Goal: Task Accomplishment & Management: Complete application form

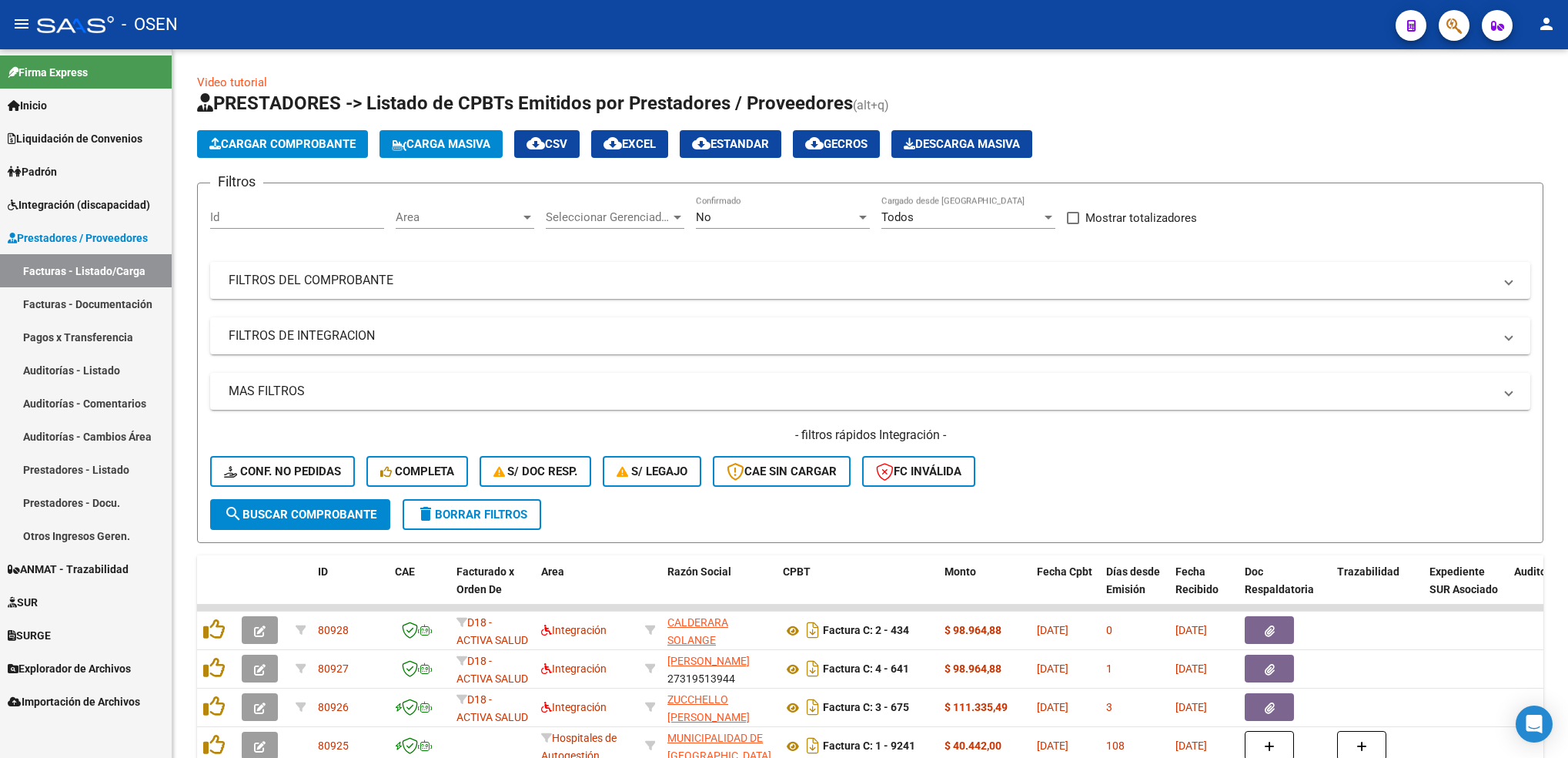
click at [303, 125] on app-list-header "PRESTADORES -> Listado de CPBTs Emitidos por Prestadores / Proveedores (alt+q) …" at bounding box center [870, 316] width 1346 height 452
click at [305, 147] on span "Cargar Comprobante" at bounding box center [282, 143] width 146 height 13
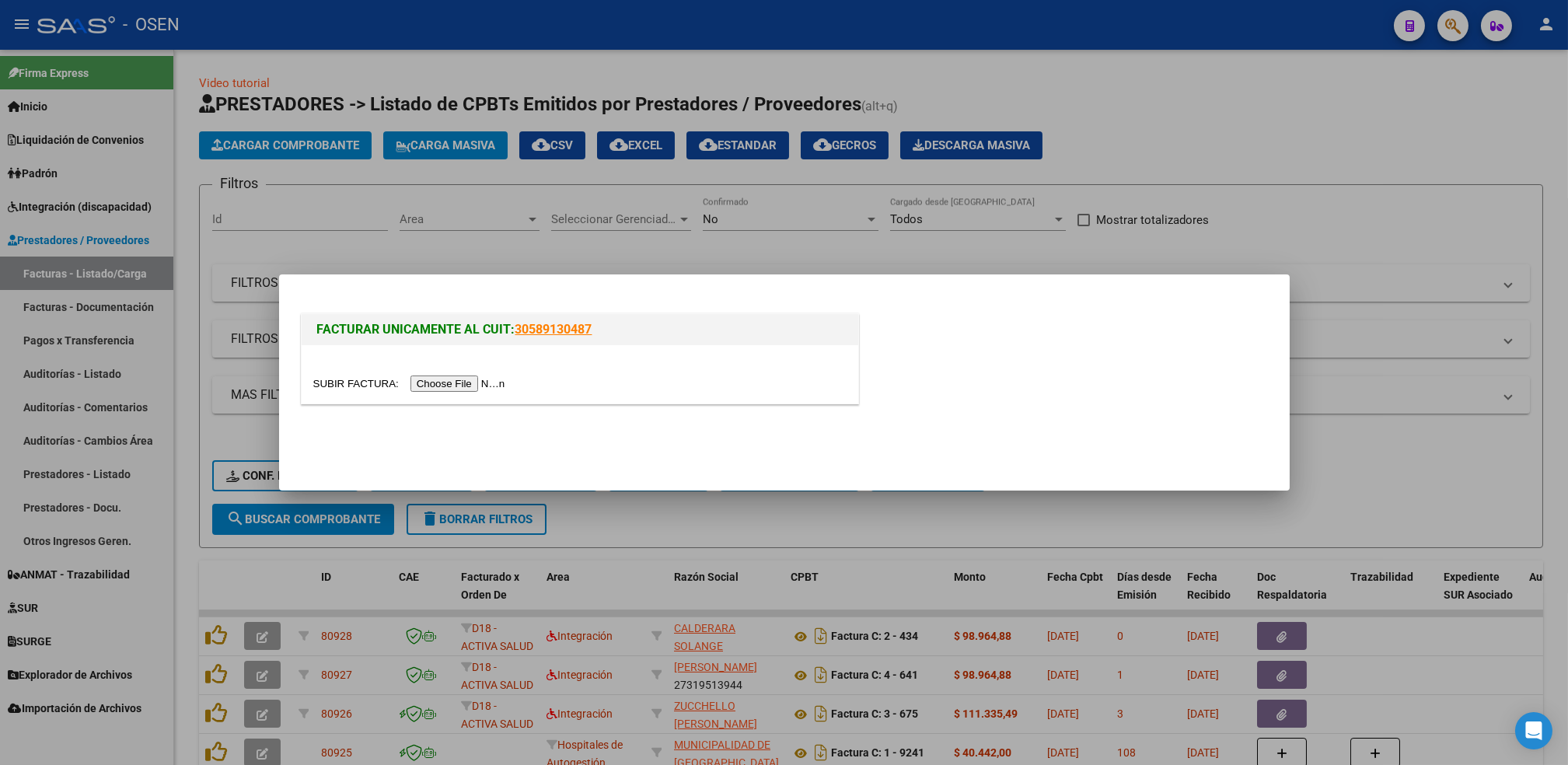
click at [437, 381] on input "file" at bounding box center [412, 383] width 197 height 16
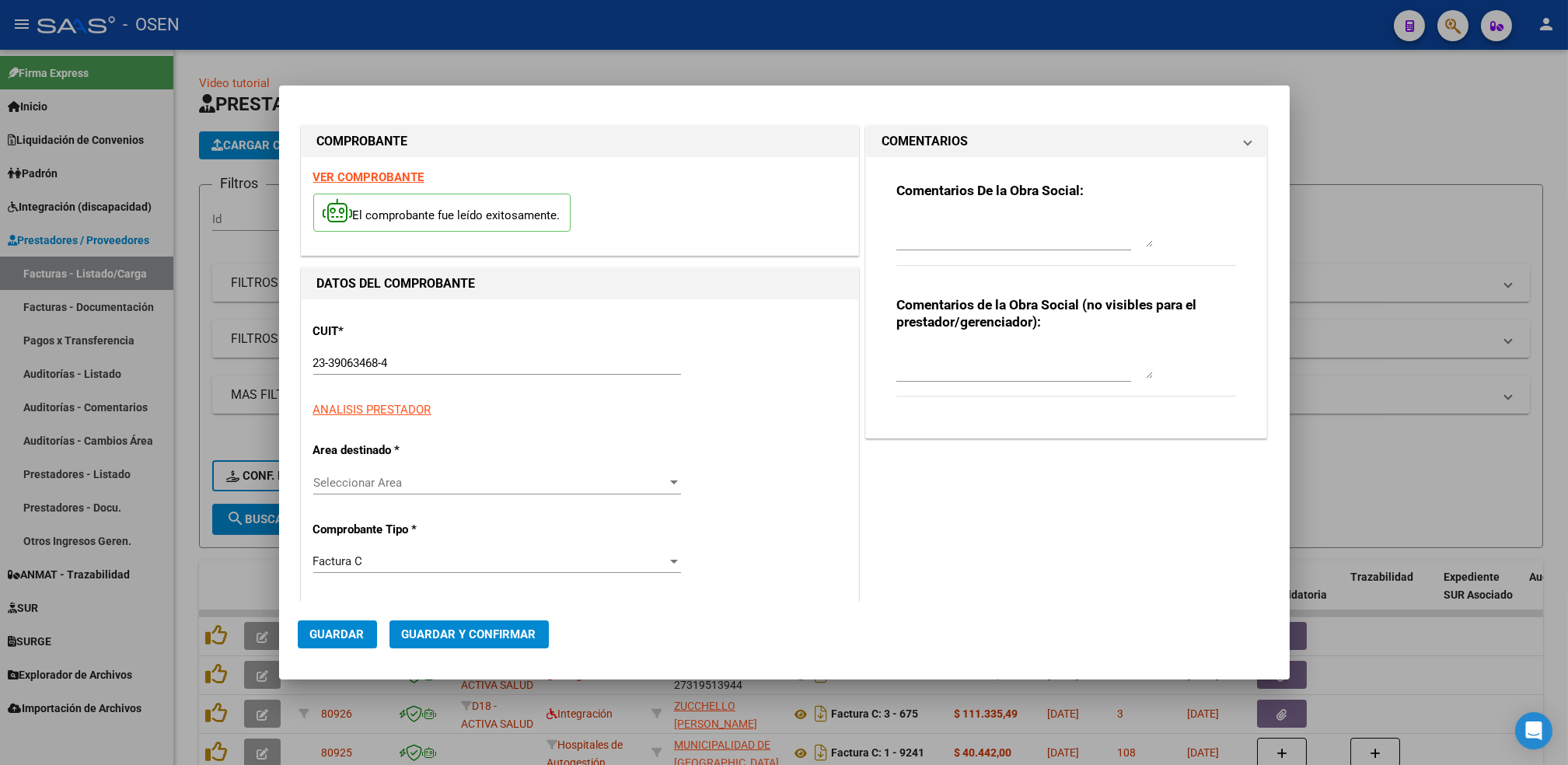
click at [398, 342] on div "CUIT * 23-39063468-4 Ingresar CUIT ANALISIS PRESTADOR ARCA Padrón" at bounding box center [580, 365] width 534 height 108
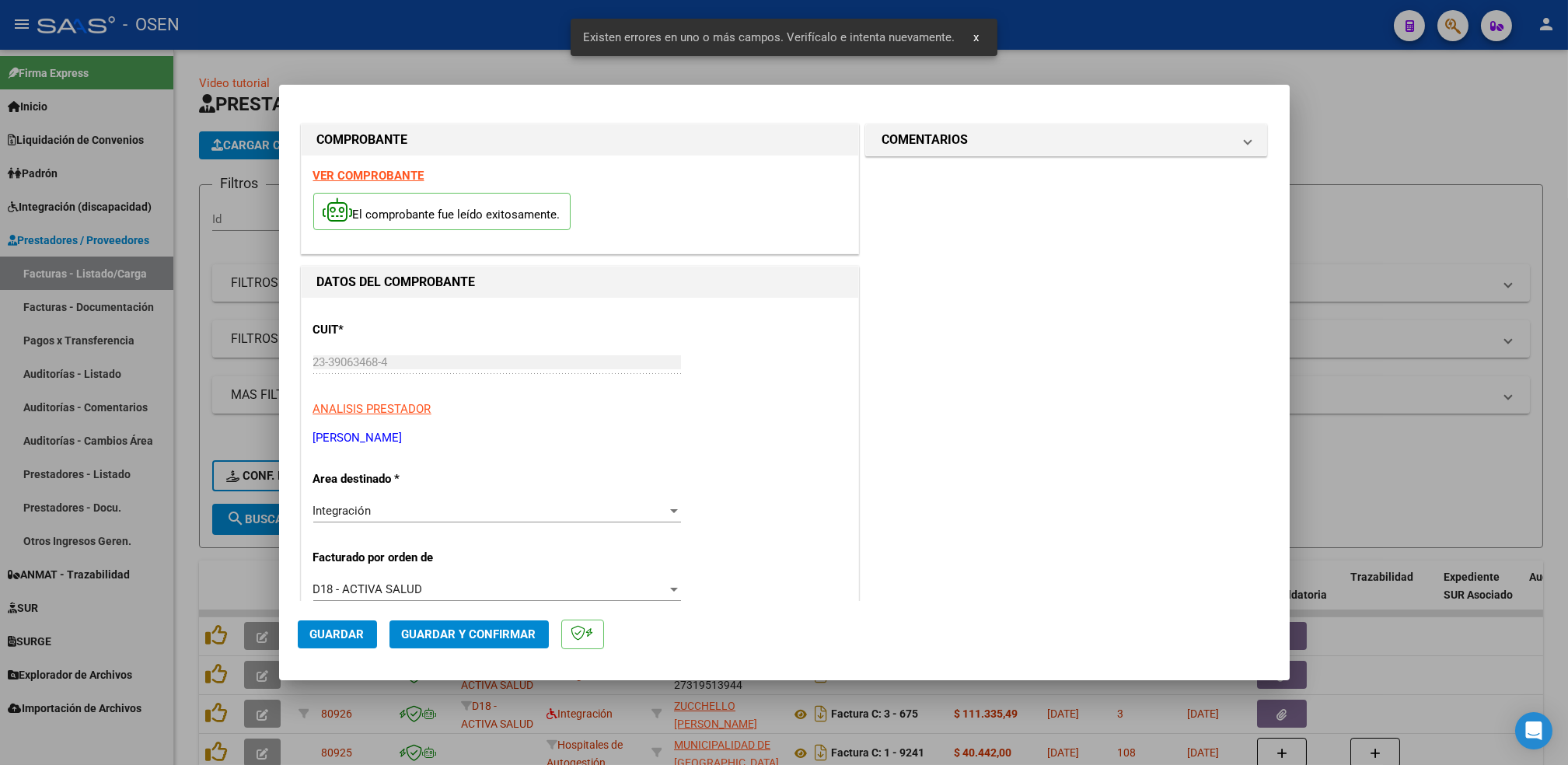
click at [403, 181] on strong "VER COMPROBANTE" at bounding box center [369, 176] width 111 height 14
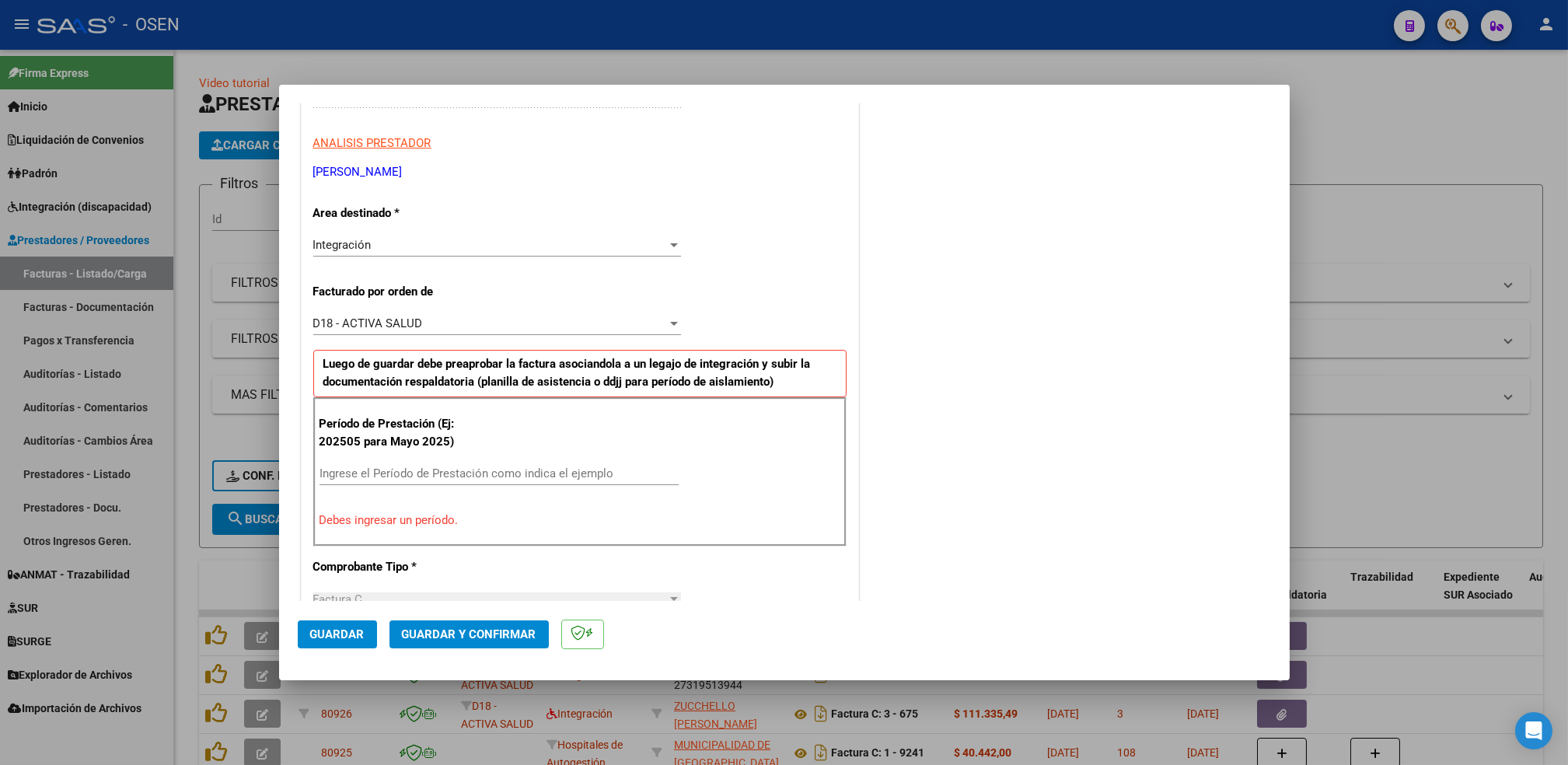
scroll to position [373, 0]
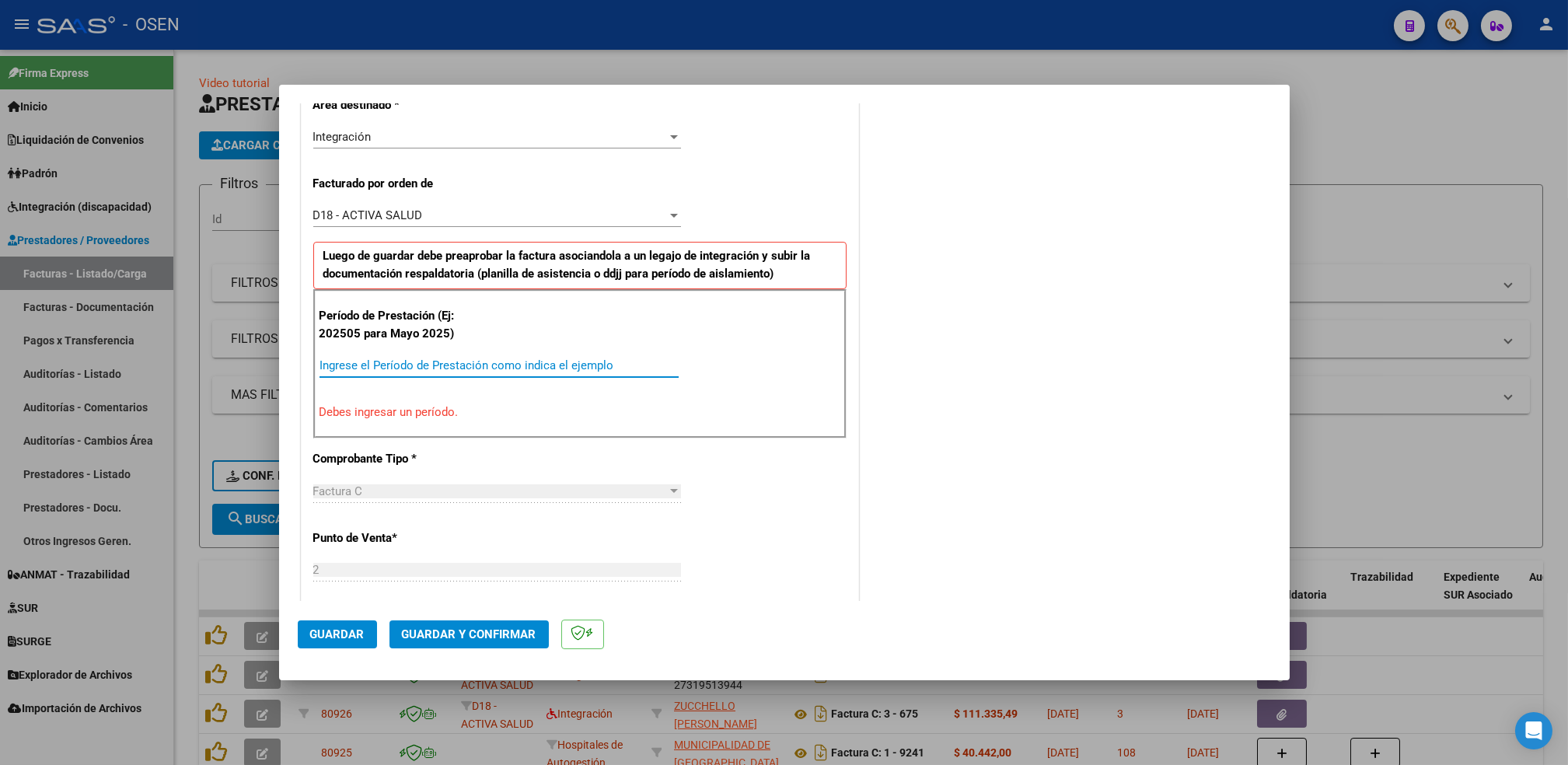
click at [528, 369] on input "Ingrese el Período de Prestación como indica el ejemplo" at bounding box center [499, 365] width 359 height 14
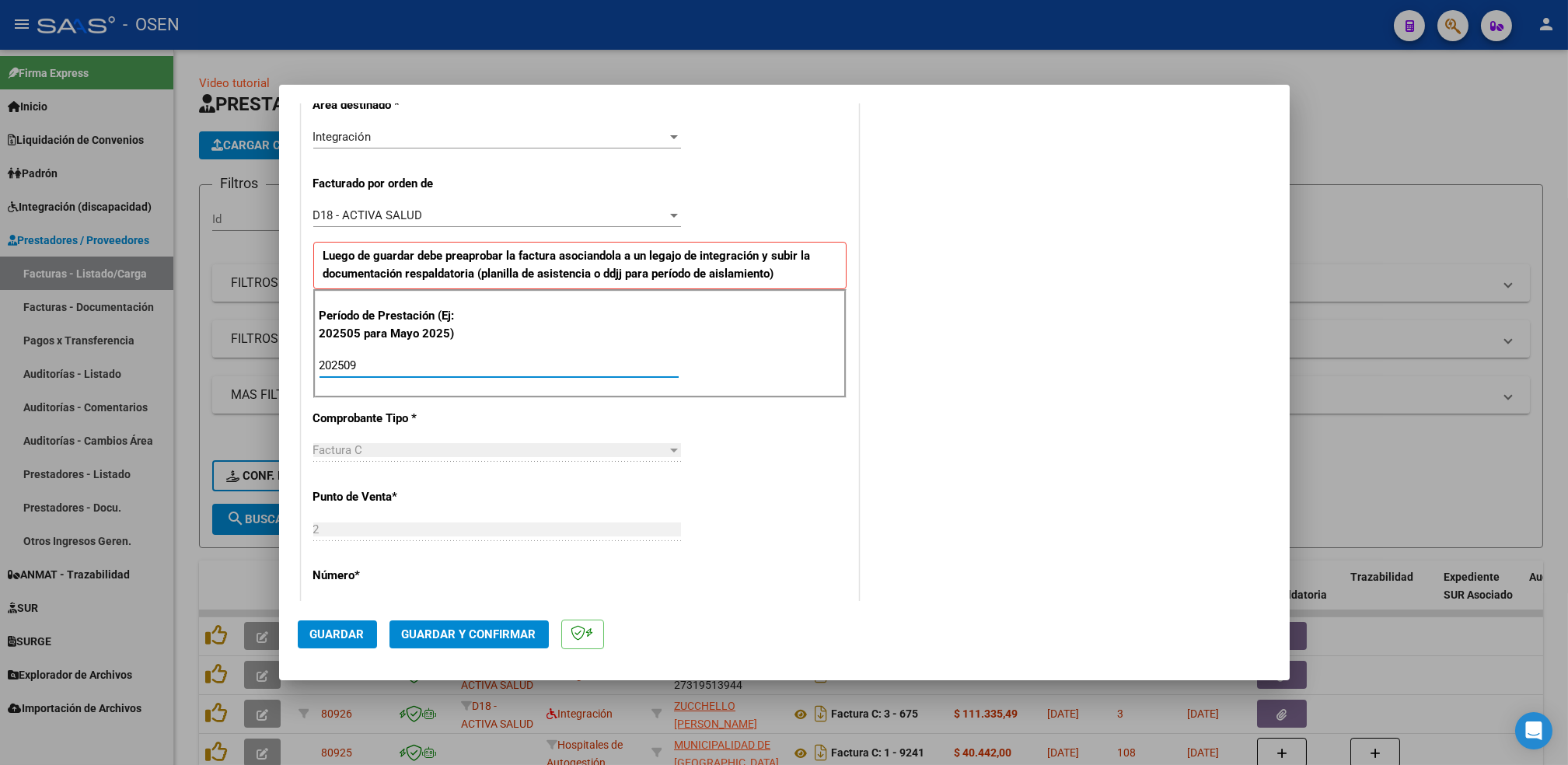
type input "202509"
click at [344, 631] on span "Guardar" at bounding box center [337, 634] width 54 height 14
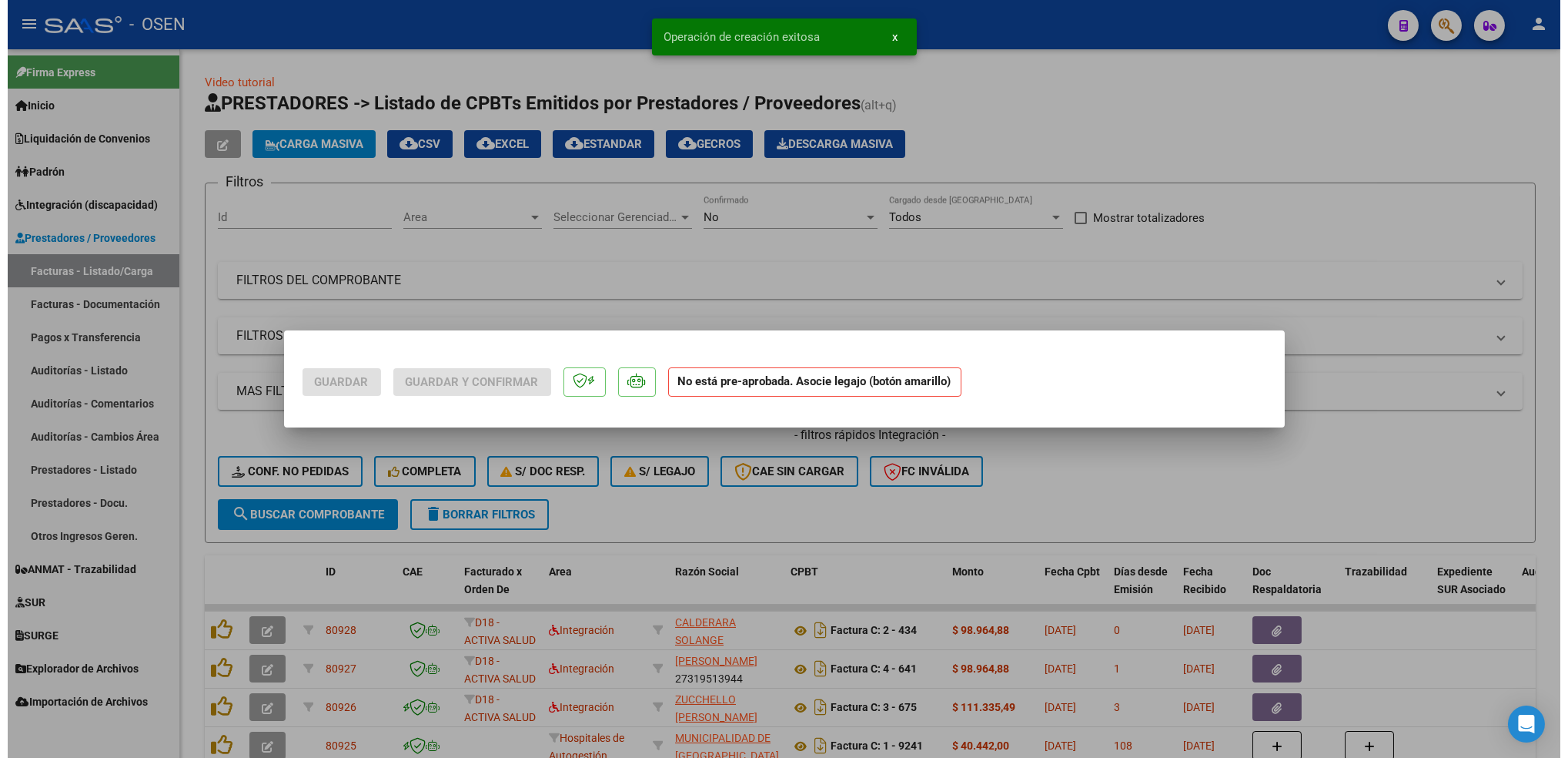
scroll to position [0, 0]
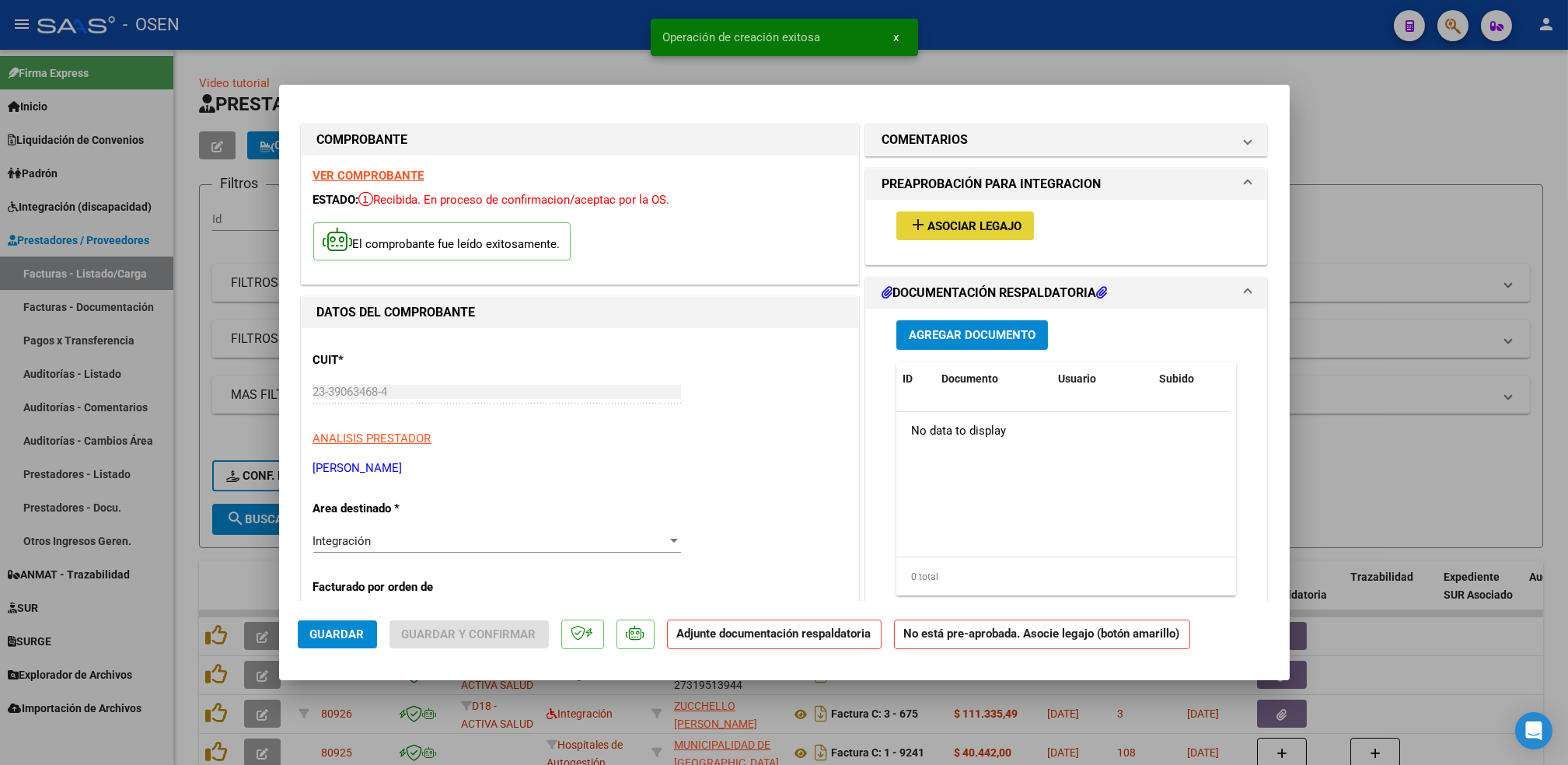
click at [977, 226] on span "Asociar Legajo" at bounding box center [974, 226] width 94 height 14
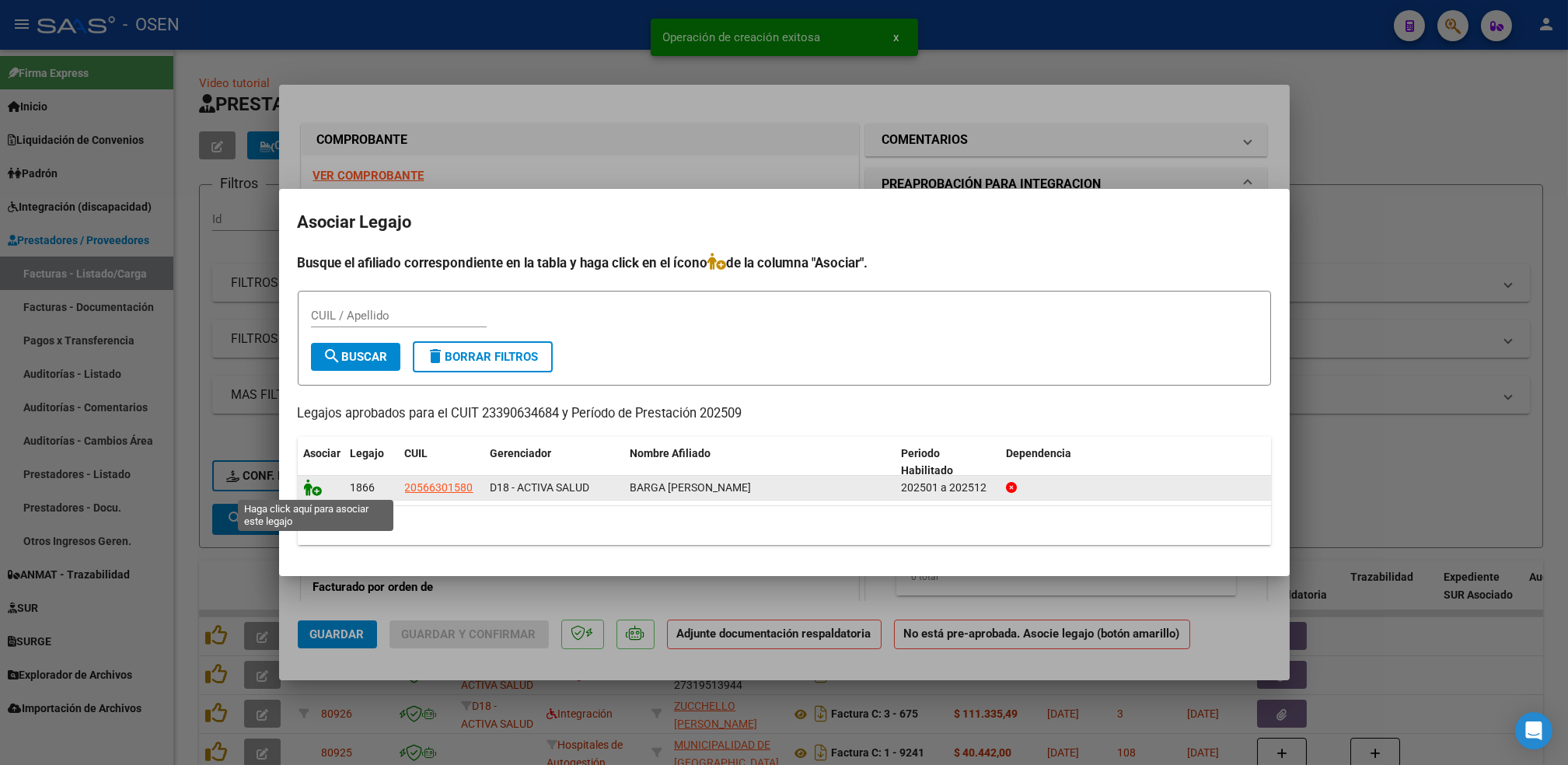
click at [312, 489] on icon at bounding box center [313, 487] width 18 height 17
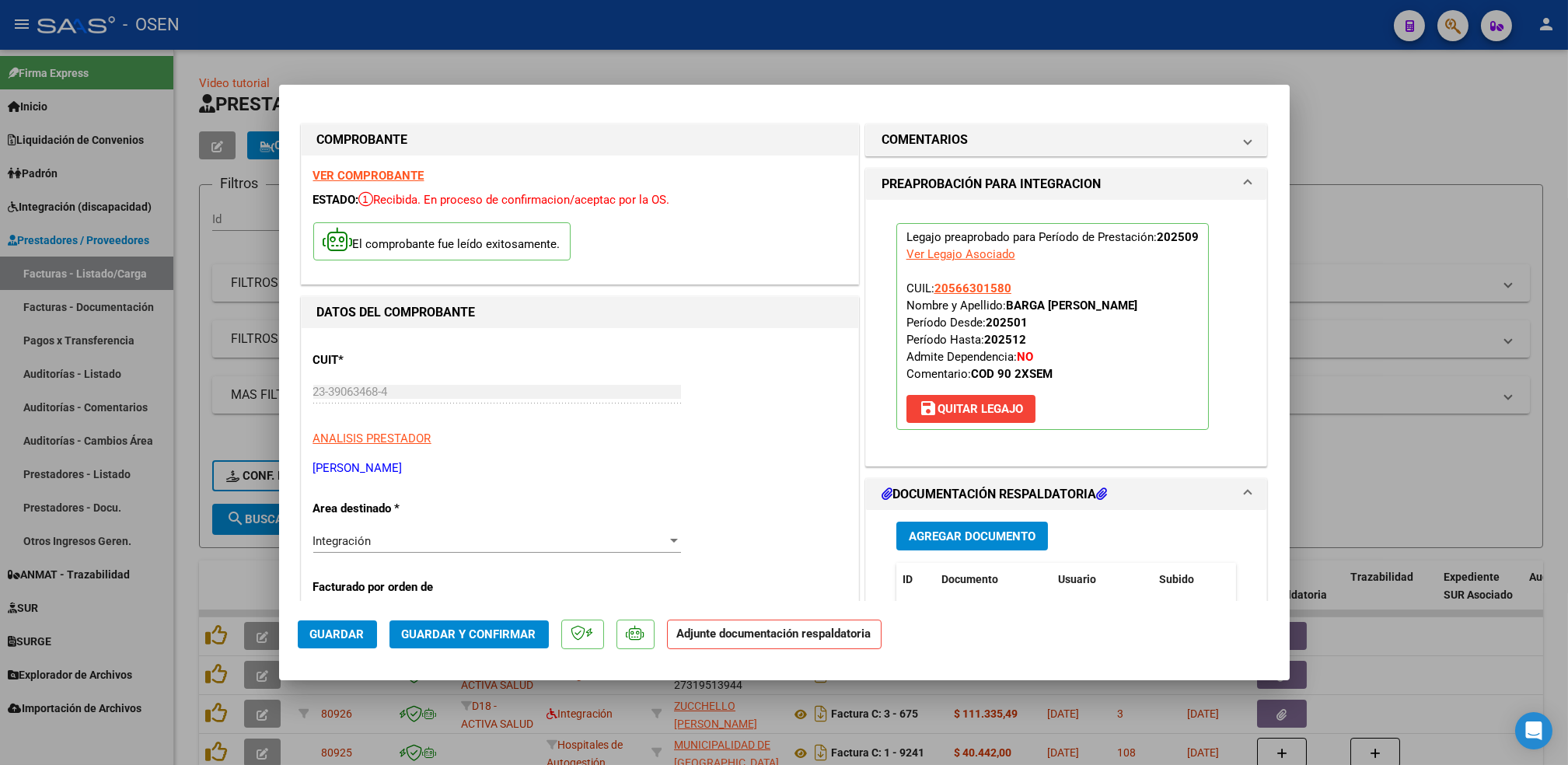
click at [989, 519] on div "Agregar Documento ID Documento Usuario Subido Acción No data to display 0 total…" at bounding box center [1066, 664] width 364 height 310
click at [988, 527] on button "Agregar Documento" at bounding box center [972, 536] width 151 height 29
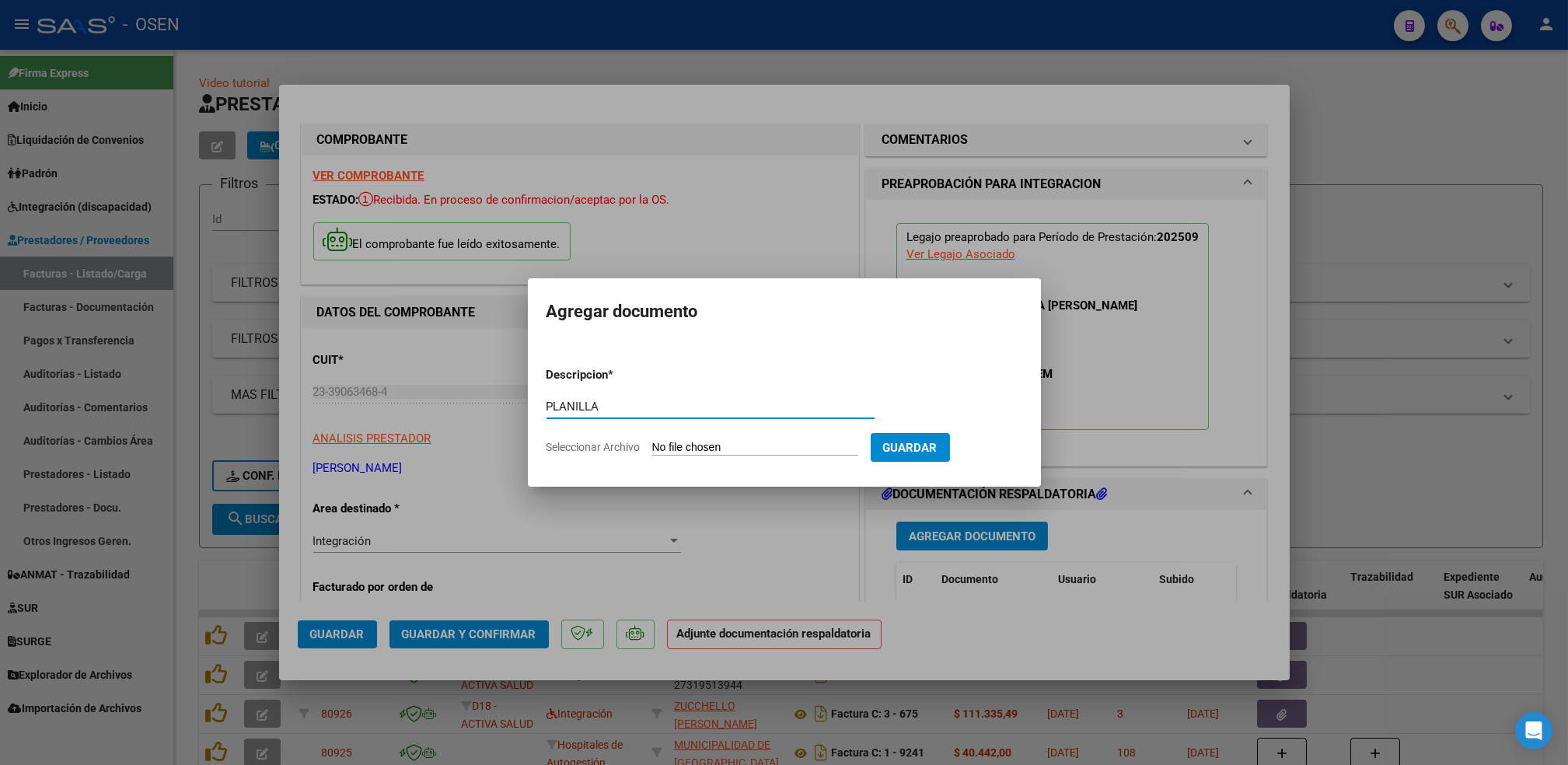
type input "PLANILLA"
click at [652, 441] on input "Seleccionar Archivo" at bounding box center [755, 448] width 206 height 14
type input "C:\fakepath\[PERSON_NAME] septiembre.pdf"
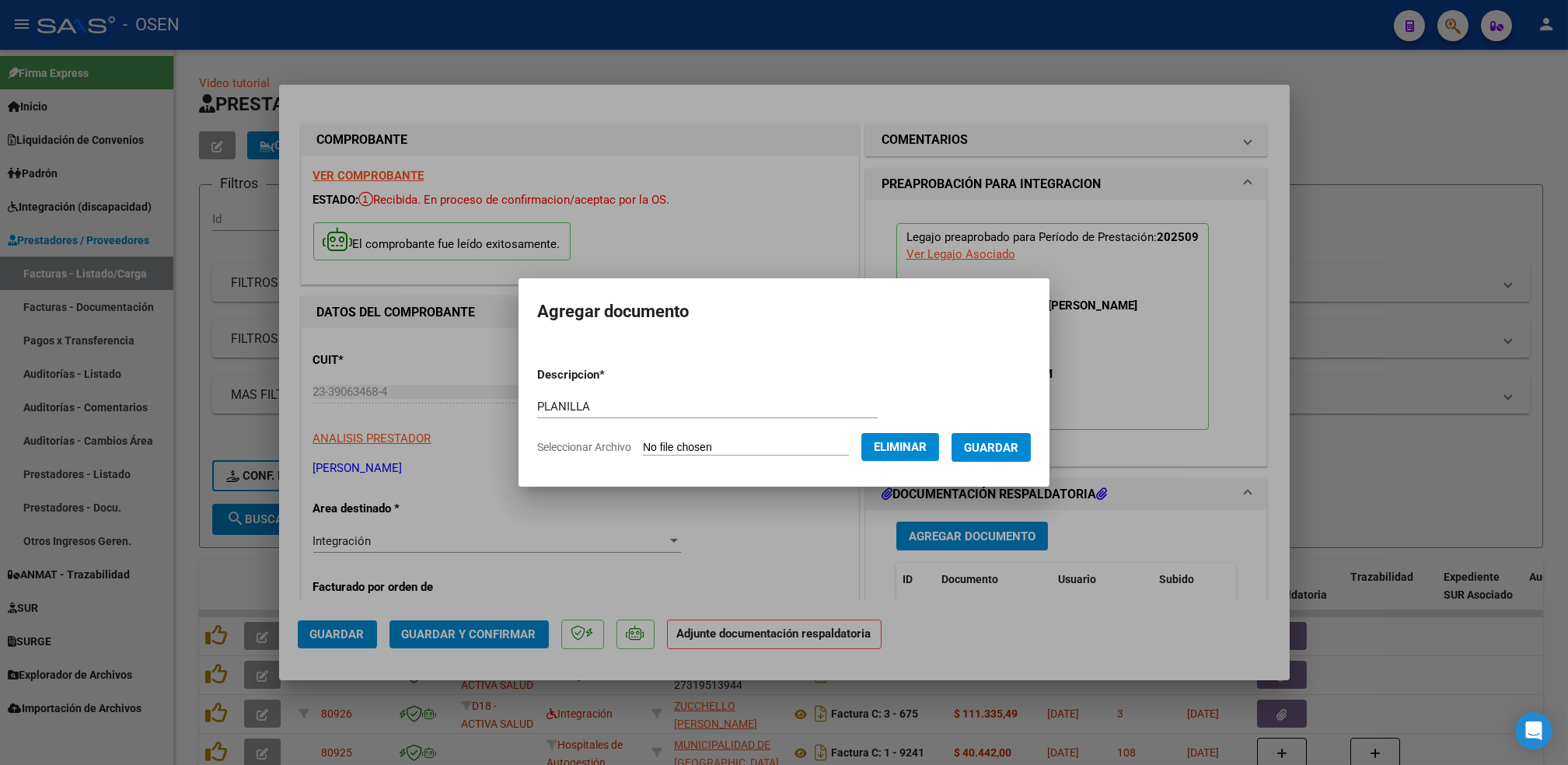
click at [1005, 454] on button "Guardar" at bounding box center [991, 448] width 79 height 29
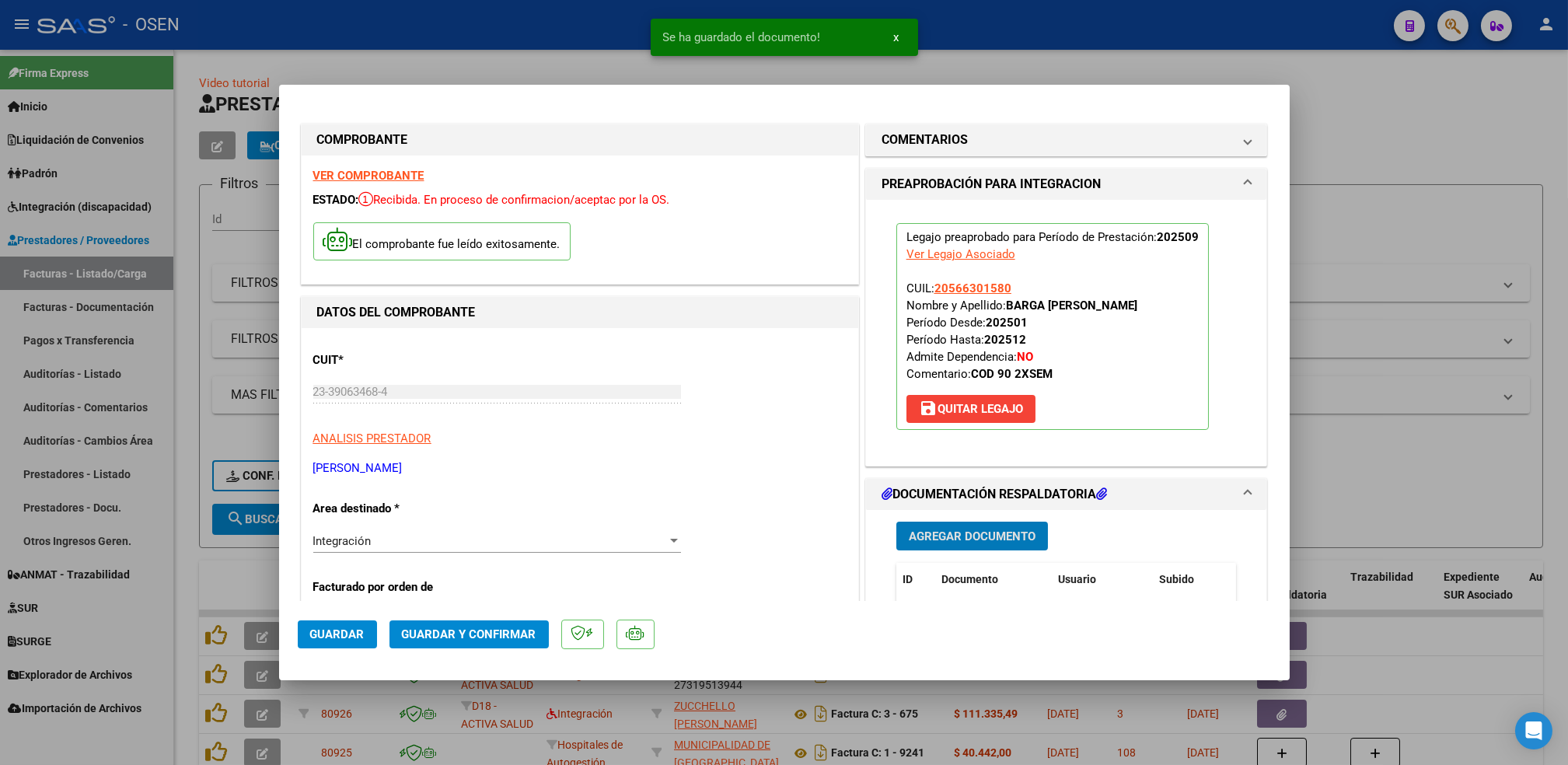
click at [370, 634] on button "Guardar" at bounding box center [338, 634] width 79 height 28
click at [181, 543] on div at bounding box center [784, 382] width 1568 height 765
